Goal: Task Accomplishment & Management: Complete application form

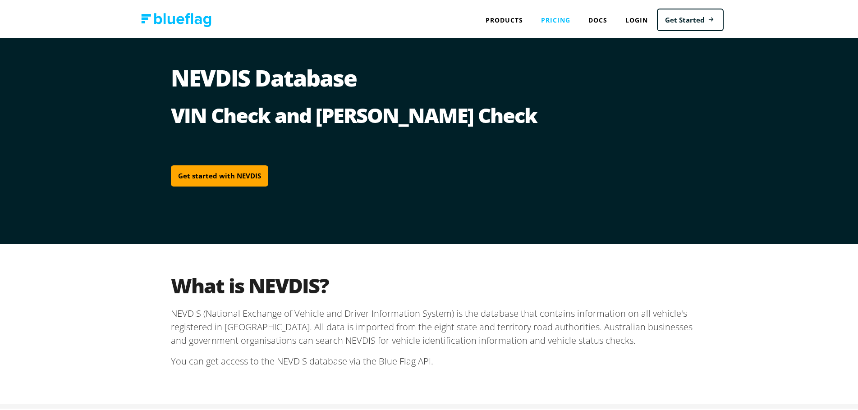
click at [550, 20] on link "Pricing" at bounding box center [555, 18] width 47 height 18
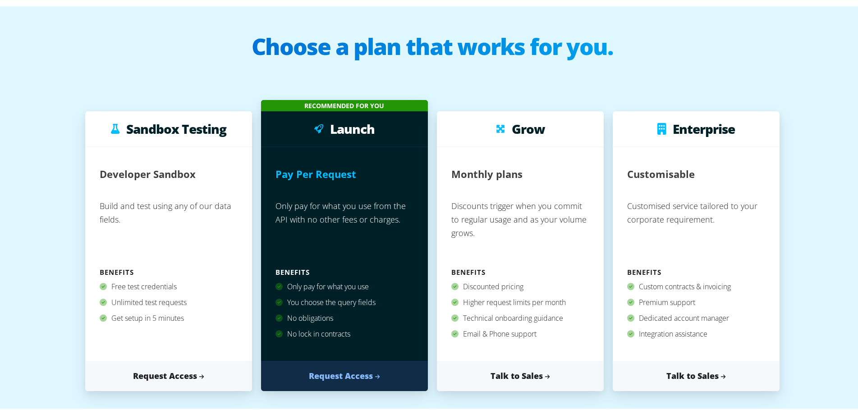
scroll to position [45, 0]
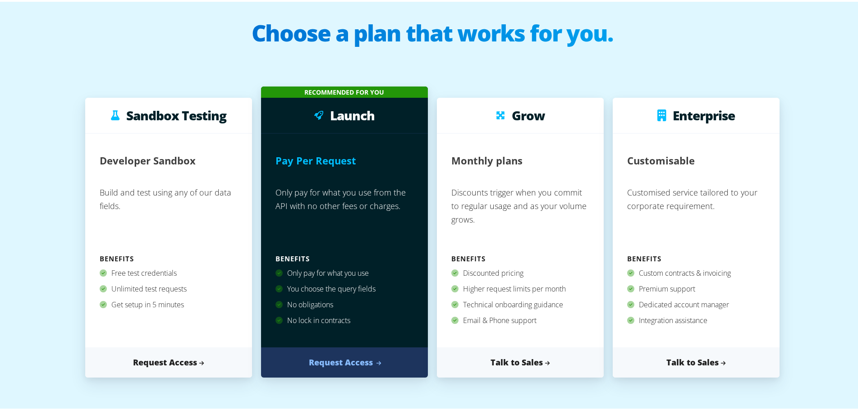
click at [343, 363] on link "Request Access" at bounding box center [344, 361] width 167 height 30
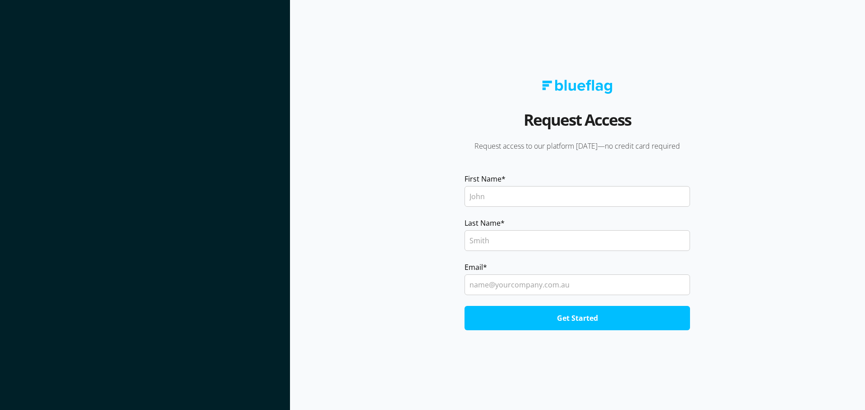
click at [519, 198] on input "First Name *" at bounding box center [578, 196] width 226 height 21
type input "[PERSON_NAME]"
type input "[PERSON_NAME][EMAIL_ADDRESS][PERSON_NAME][DOMAIN_NAME]"
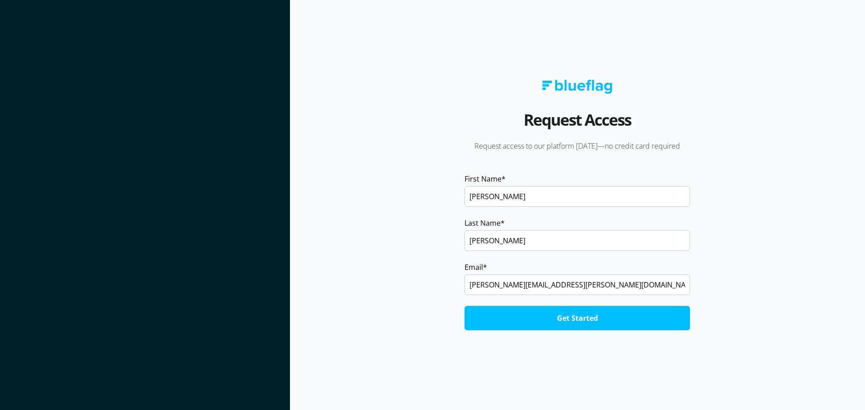
click at [563, 323] on input "Get Started" at bounding box center [578, 318] width 226 height 24
